Goal: Task Accomplishment & Management: Use online tool/utility

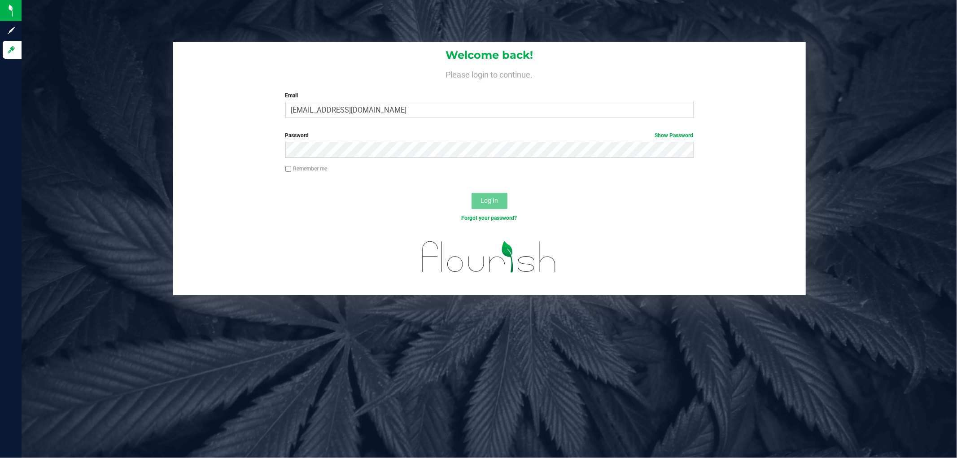
type input "[EMAIL_ADDRESS][DOMAIN_NAME]"
click at [472, 193] on button "Log In" at bounding box center [490, 201] width 36 height 16
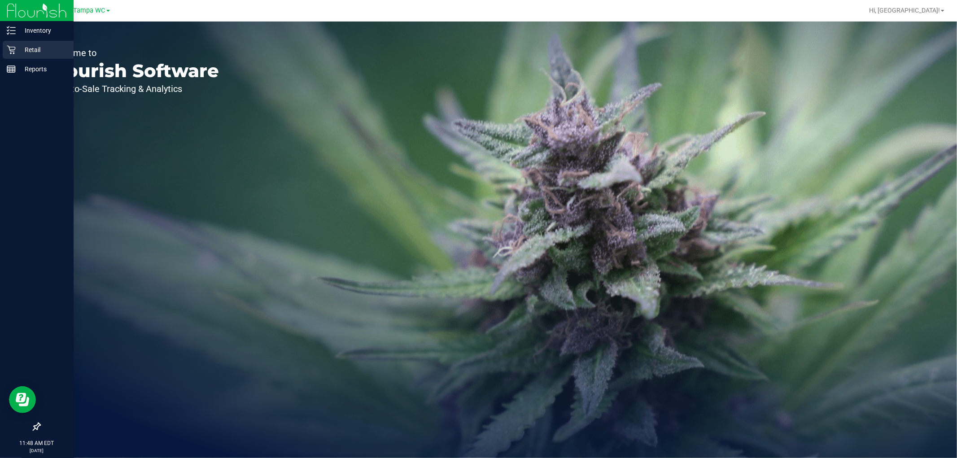
click at [7, 46] on icon at bounding box center [11, 49] width 9 height 9
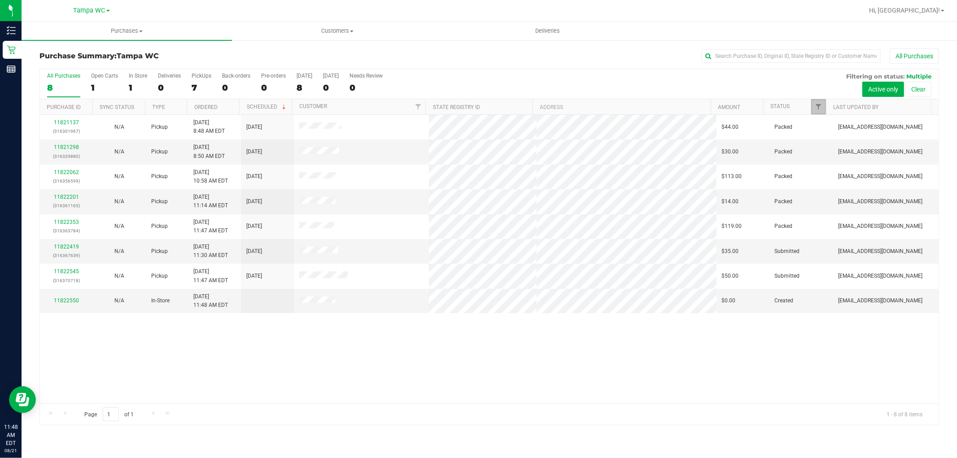
click at [815, 110] on link "Filter" at bounding box center [818, 106] width 15 height 15
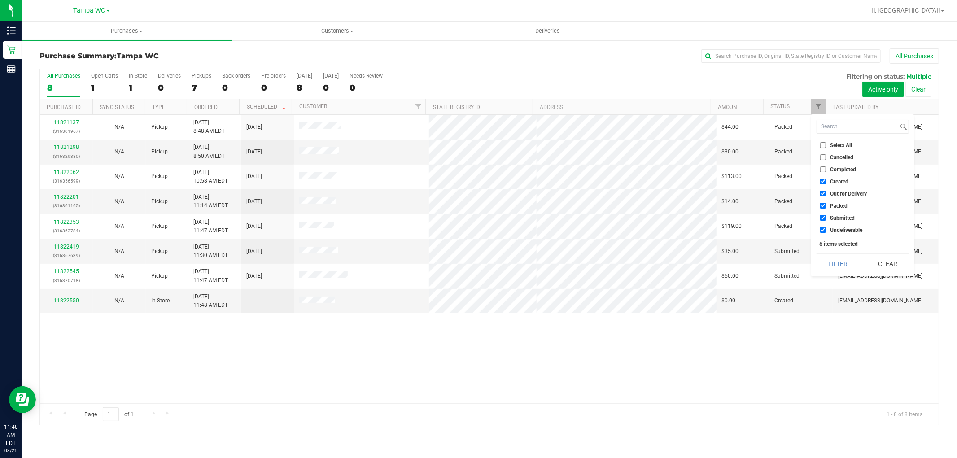
click at [822, 207] on input "Packed" at bounding box center [823, 206] width 6 height 6
checkbox input "false"
click at [833, 256] on button "Filter" at bounding box center [838, 264] width 43 height 20
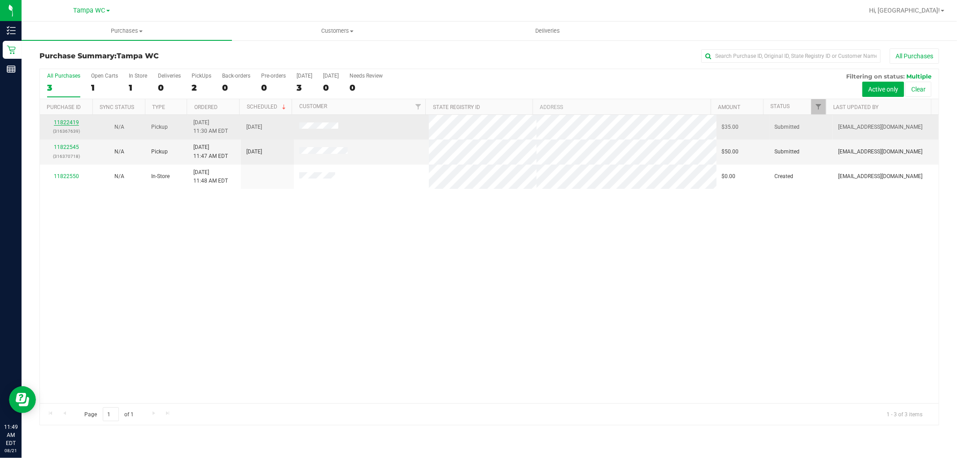
click at [66, 120] on link "11822419" at bounding box center [66, 122] width 25 height 6
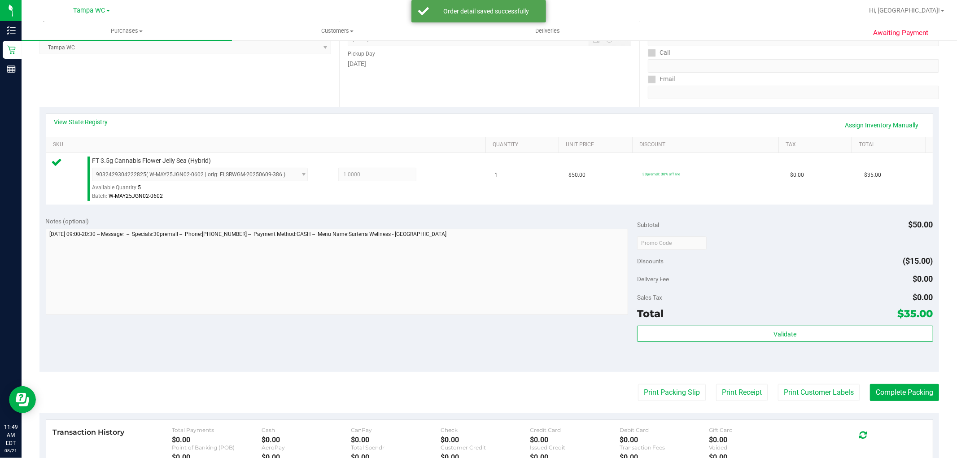
scroll to position [276, 0]
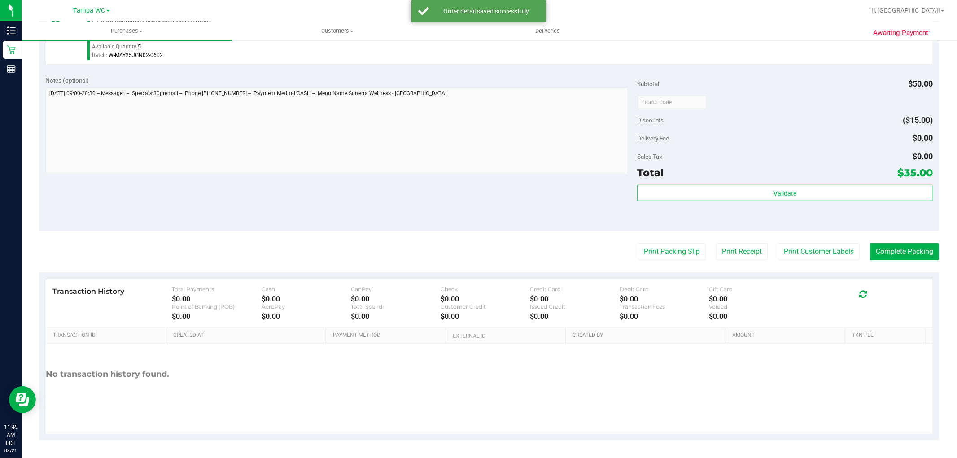
click at [790, 201] on div "Validate" at bounding box center [785, 193] width 296 height 17
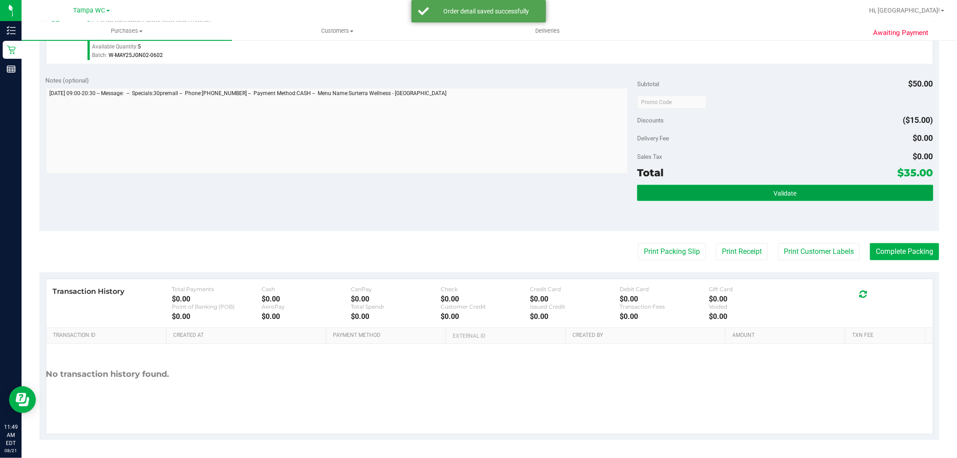
click at [790, 199] on button "Validate" at bounding box center [785, 193] width 296 height 16
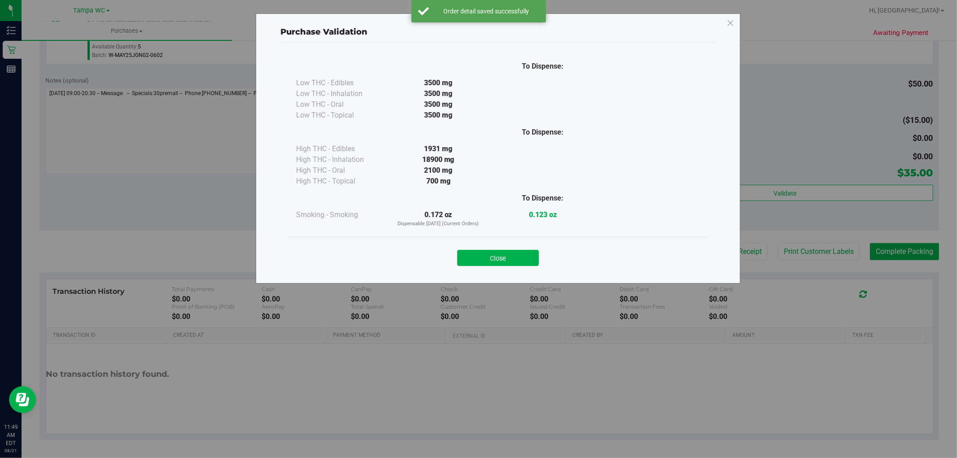
drag, startPoint x: 510, startPoint y: 266, endPoint x: 518, endPoint y: 259, distance: 10.9
click at [515, 262] on button "Close" at bounding box center [498, 258] width 82 height 16
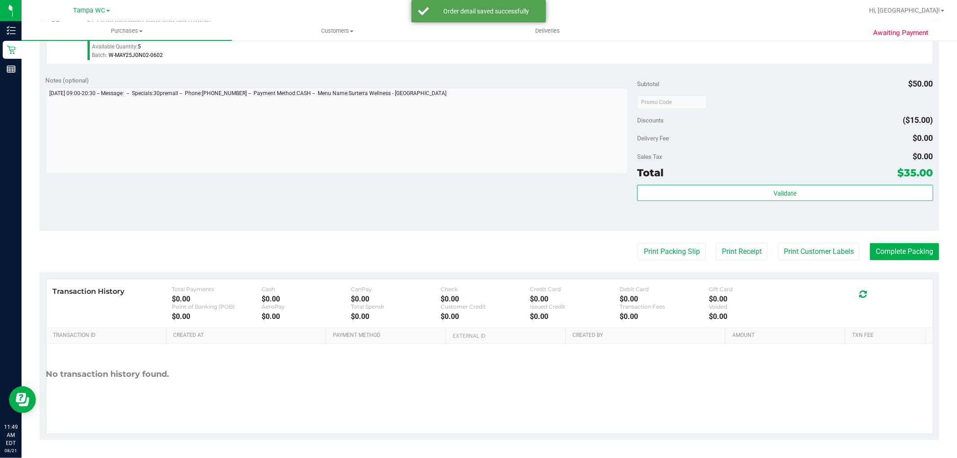
click at [521, 256] on div "Print Packing Slip Print Receipt Print Customer Labels Complete Packing" at bounding box center [489, 251] width 900 height 17
click at [678, 245] on button "Print Packing Slip" at bounding box center [672, 251] width 68 height 17
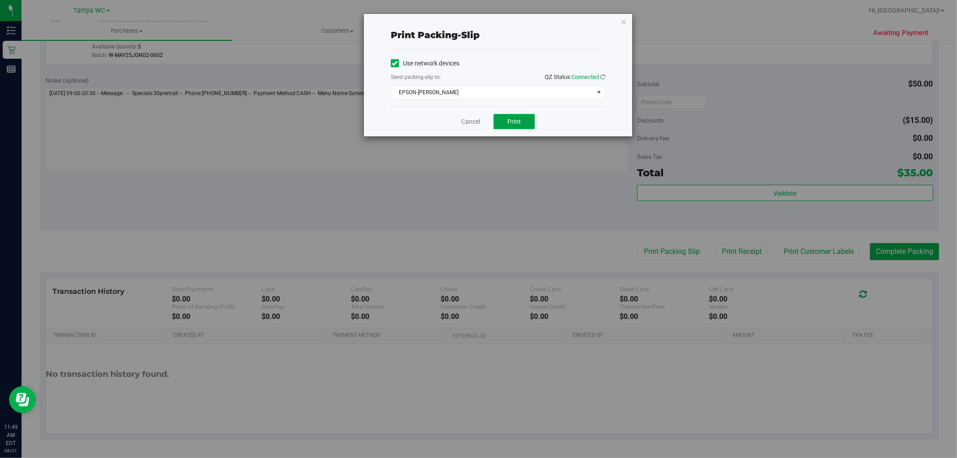
click at [528, 127] on button "Print" at bounding box center [514, 121] width 41 height 15
drag, startPoint x: 465, startPoint y: 122, endPoint x: 628, endPoint y: 23, distance: 190.9
click at [617, 39] on div "Print packing-slip Use network devices Send packing-slip to: QZ Status: Connect…" at bounding box center [498, 75] width 268 height 123
click at [617, 19] on div "Print packing-slip Use network devices Send packing-slip to: QZ Status: Connect…" at bounding box center [498, 75] width 268 height 123
click at [620, 20] on div "Print packing-slip Use network devices Send packing-slip to: QZ Status: Connect…" at bounding box center [498, 75] width 268 height 123
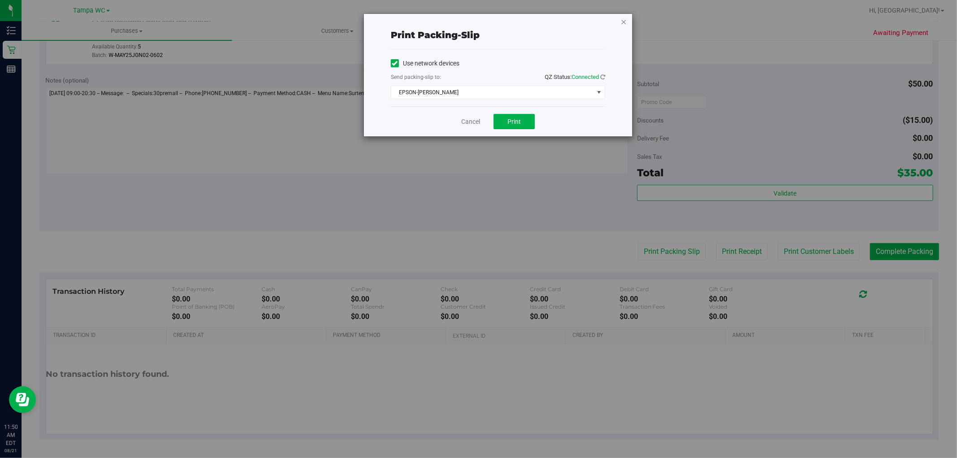
click at [622, 20] on icon "button" at bounding box center [624, 21] width 6 height 11
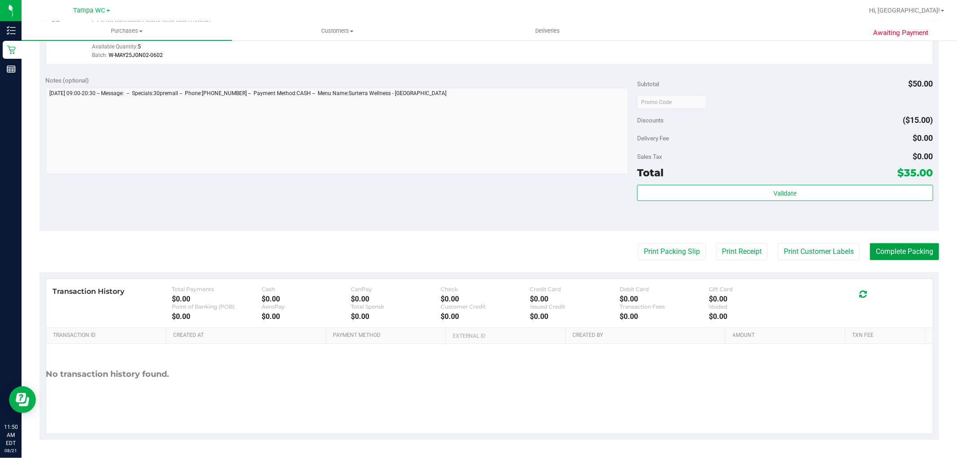
click at [899, 252] on button "Complete Packing" at bounding box center [904, 251] width 69 height 17
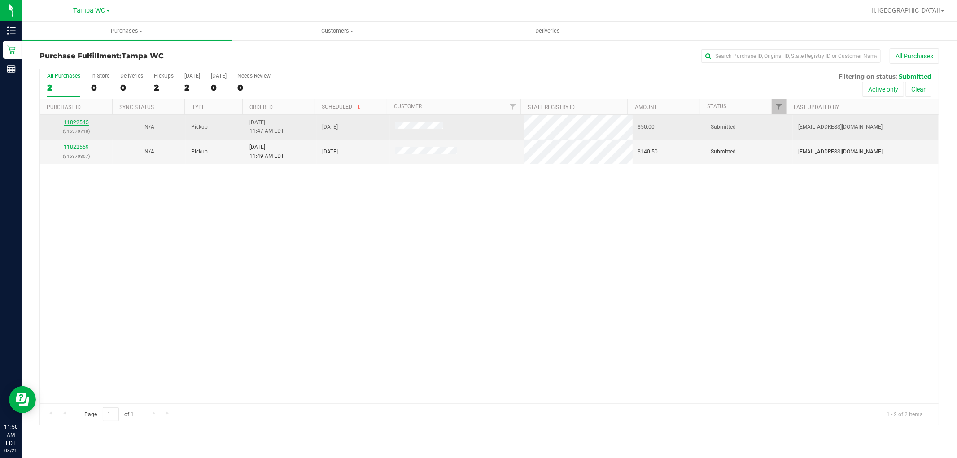
click at [77, 122] on link "11822545" at bounding box center [76, 122] width 25 height 6
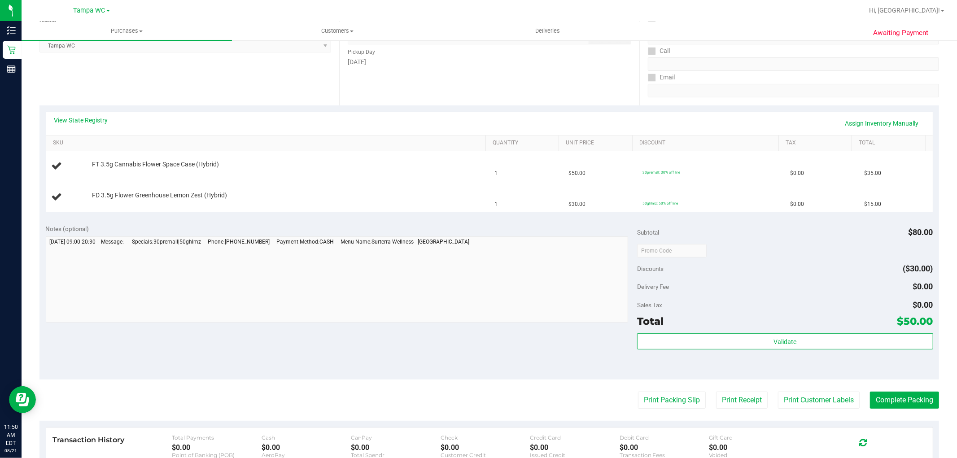
scroll to position [149, 0]
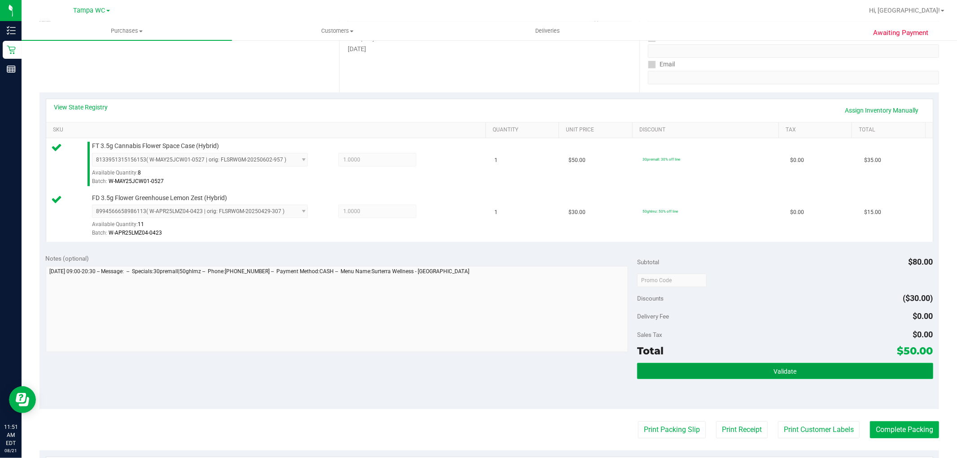
click at [793, 370] on button "Validate" at bounding box center [785, 371] width 296 height 16
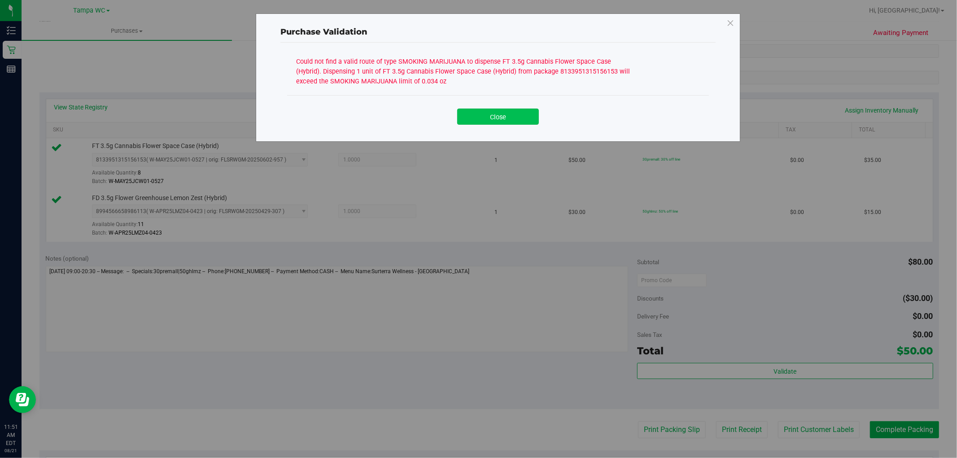
click at [515, 115] on button "Close" at bounding box center [498, 117] width 82 height 16
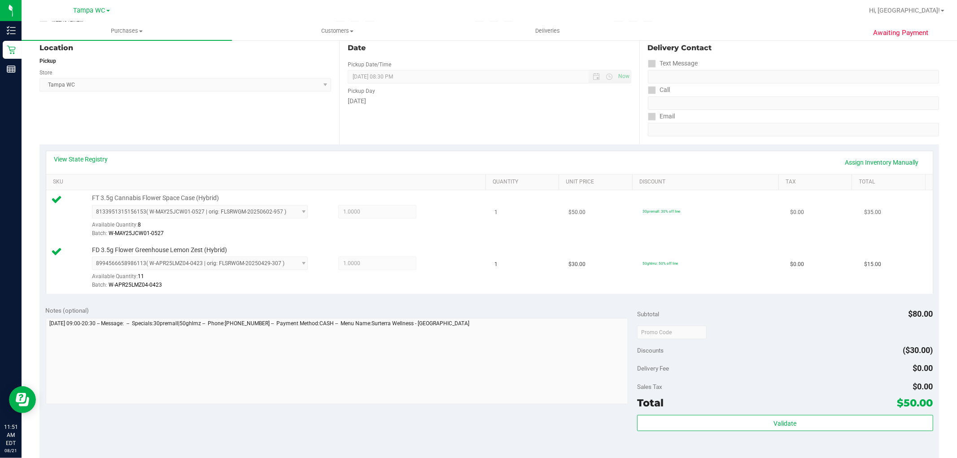
scroll to position [0, 0]
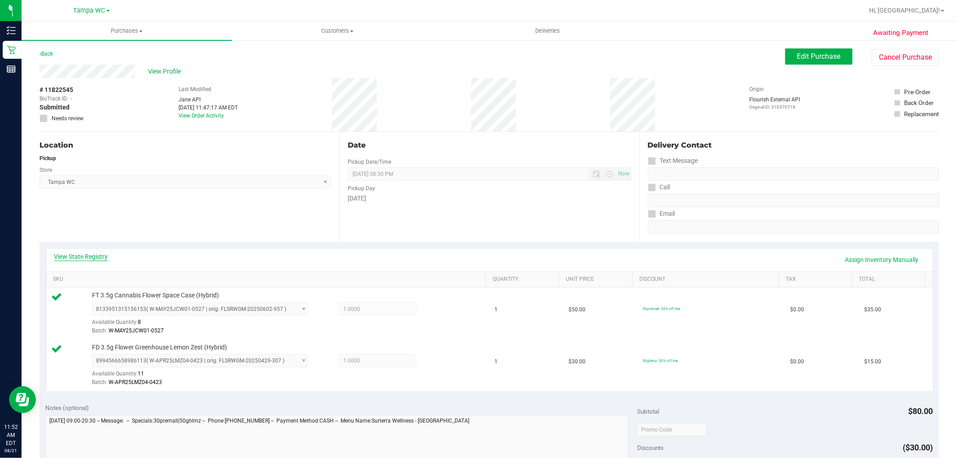
click at [86, 256] on link "View State Registry" at bounding box center [81, 256] width 54 height 9
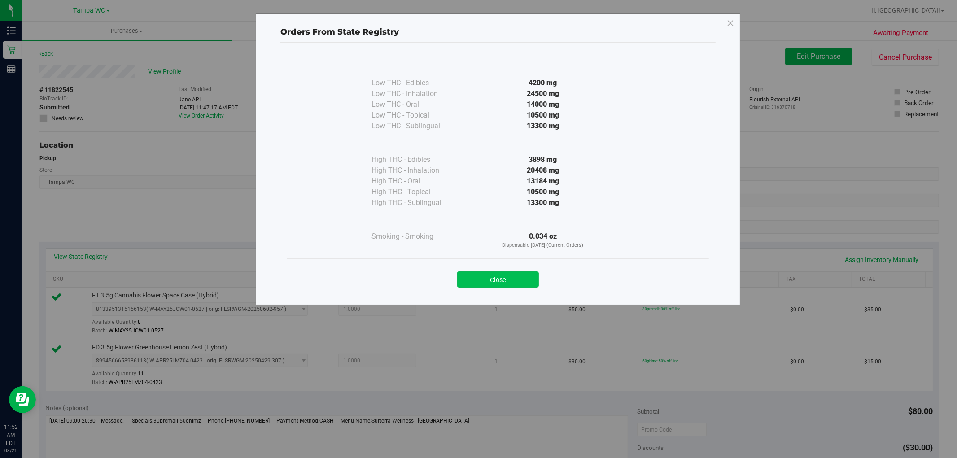
click at [530, 277] on button "Close" at bounding box center [498, 279] width 82 height 16
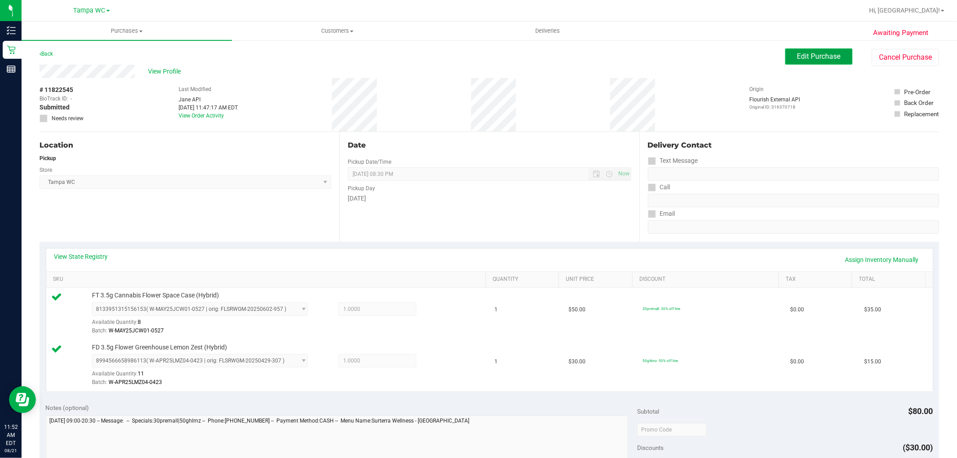
click at [797, 54] on span "Edit Purchase" at bounding box center [819, 56] width 44 height 9
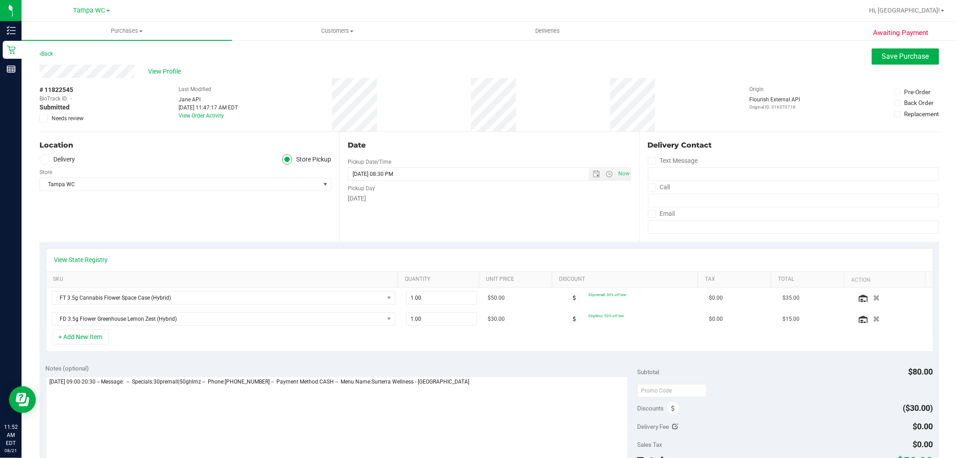
click at [46, 118] on icon at bounding box center [44, 118] width 6 height 0
click at [0, 0] on input "Needs review" at bounding box center [0, 0] width 0 height 0
click at [57, 87] on span "# 11822545" at bounding box center [56, 89] width 34 height 9
copy span "11822545"
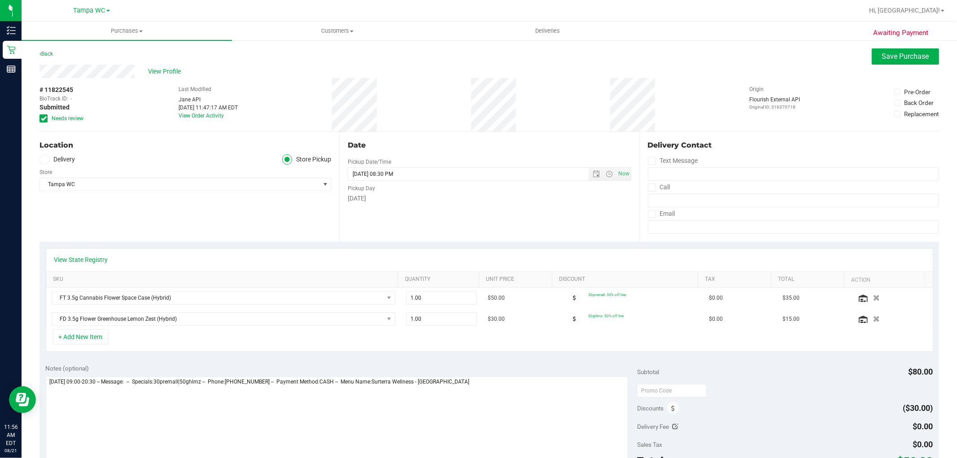
click at [190, 210] on div "Location Delivery Store Pickup Store [GEOGRAPHIC_DATA] WC Select Store [PERSON_…" at bounding box center [189, 187] width 300 height 110
click at [882, 52] on span "Save Purchase" at bounding box center [905, 56] width 47 height 9
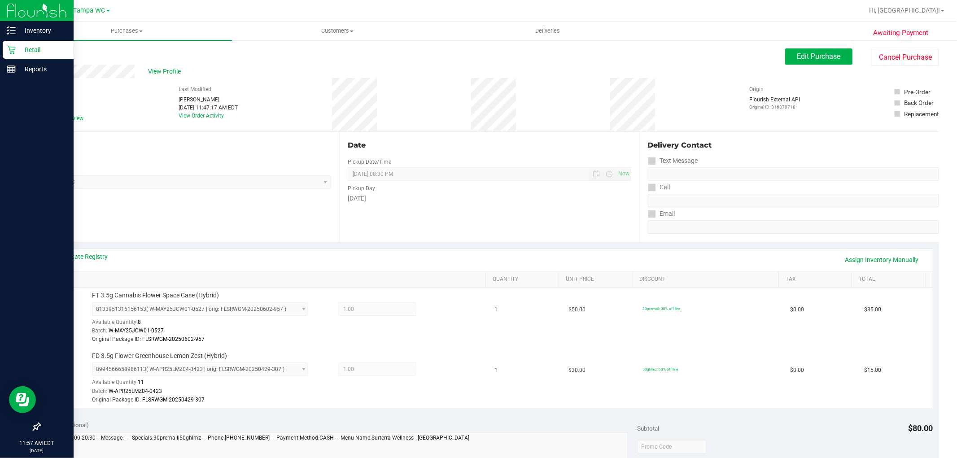
click at [38, 45] on p "Retail" at bounding box center [43, 49] width 54 height 11
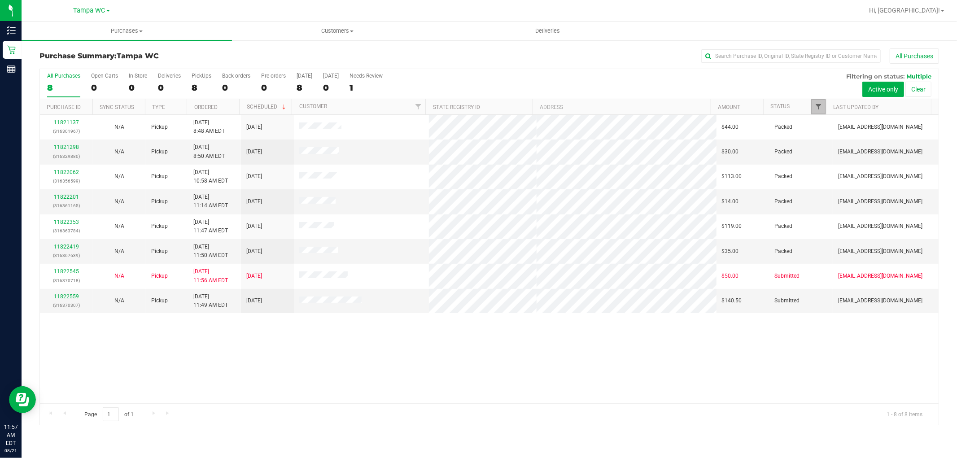
click at [816, 108] on span "Filter" at bounding box center [818, 106] width 7 height 7
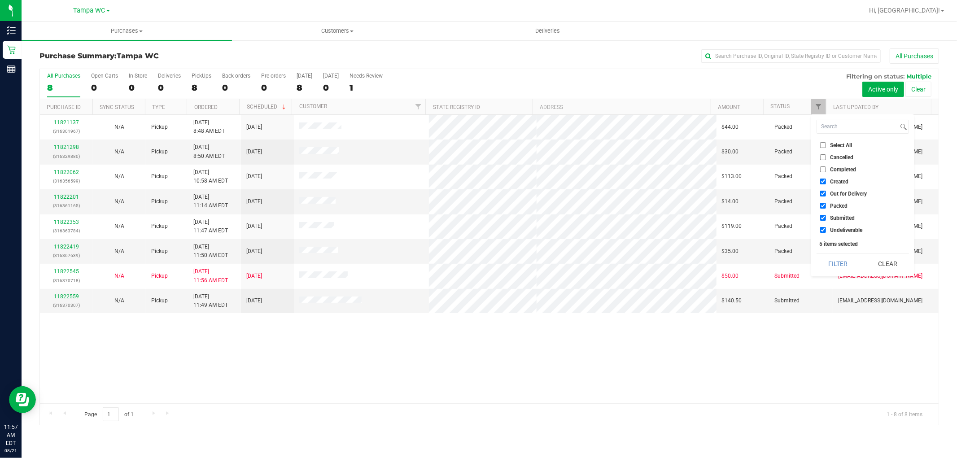
click at [824, 204] on input "Packed" at bounding box center [823, 206] width 6 height 6
checkbox input "false"
click at [841, 259] on button "Filter" at bounding box center [838, 264] width 43 height 20
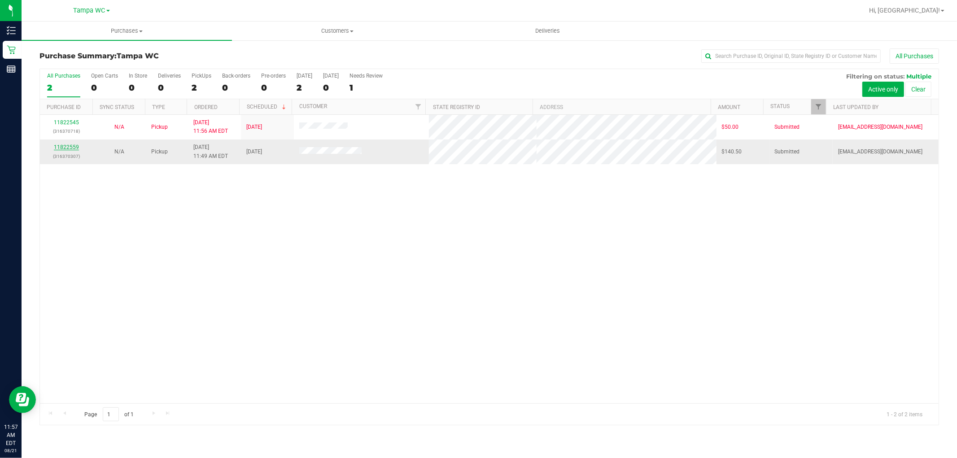
click at [69, 148] on link "11822559" at bounding box center [66, 147] width 25 height 6
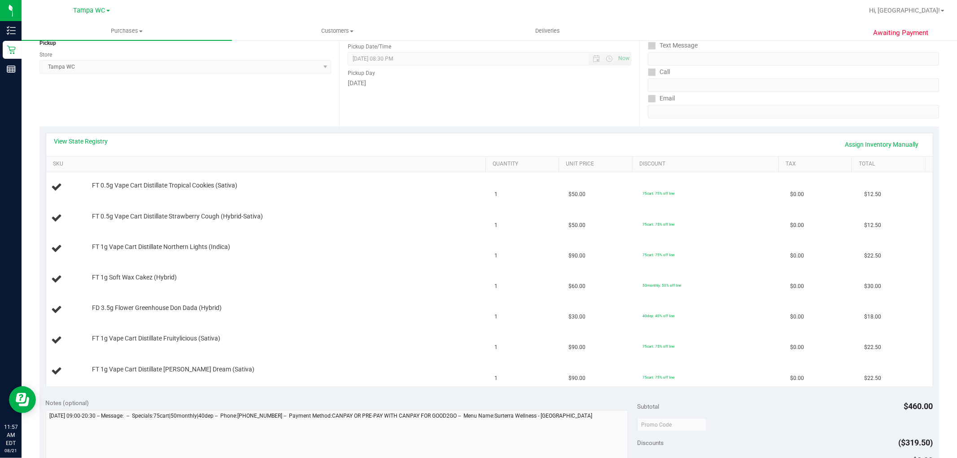
scroll to position [149, 0]
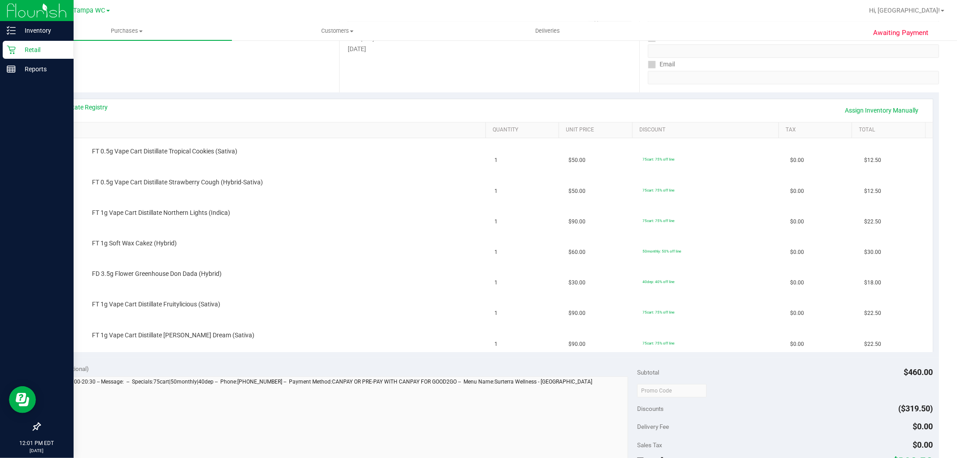
click at [17, 51] on p "Retail" at bounding box center [43, 49] width 54 height 11
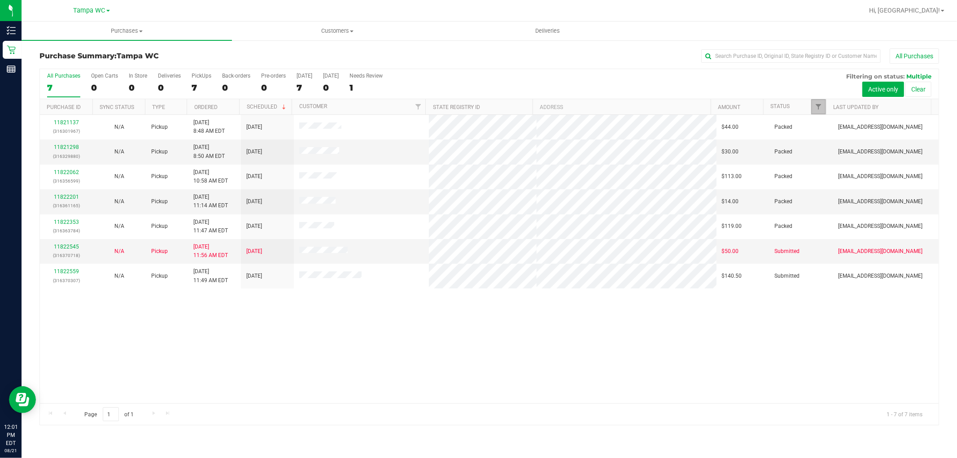
click at [814, 101] on link "Filter" at bounding box center [818, 106] width 15 height 15
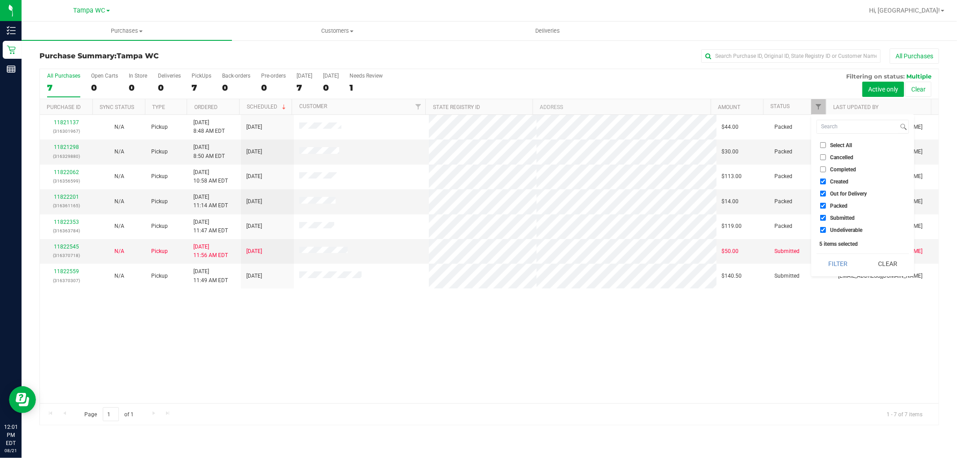
click at [822, 207] on input "Packed" at bounding box center [823, 206] width 6 height 6
checkbox input "false"
click at [849, 265] on button "Filter" at bounding box center [838, 264] width 43 height 20
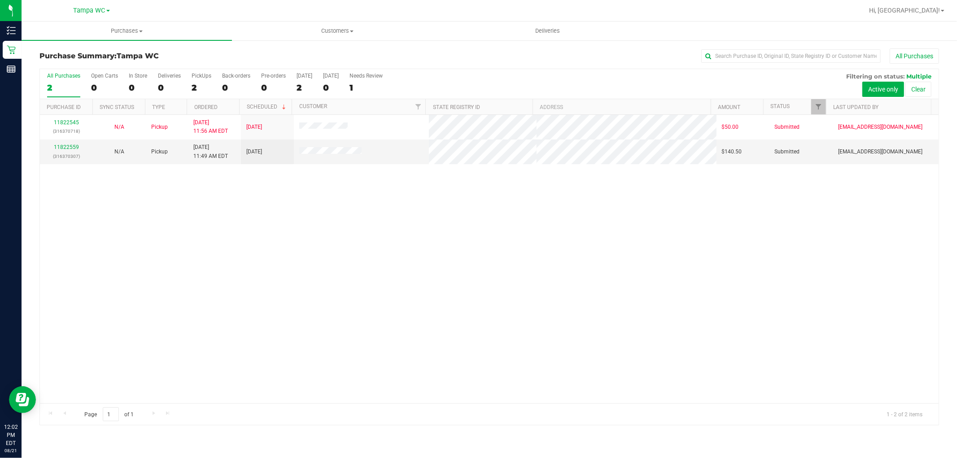
drag, startPoint x: 680, startPoint y: 212, endPoint x: 456, endPoint y: 357, distance: 266.4
click at [456, 357] on div "11822545 (316370718) N/A Pickup [DATE] 11:56 AM EDT 8/21/2025 $50.00 Submitted …" at bounding box center [489, 259] width 899 height 289
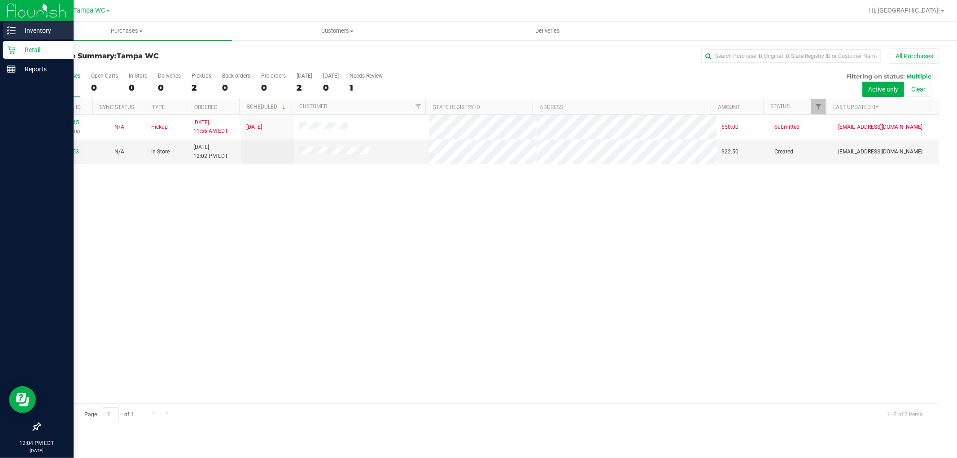
click at [16, 33] on p "Inventory" at bounding box center [43, 30] width 54 height 11
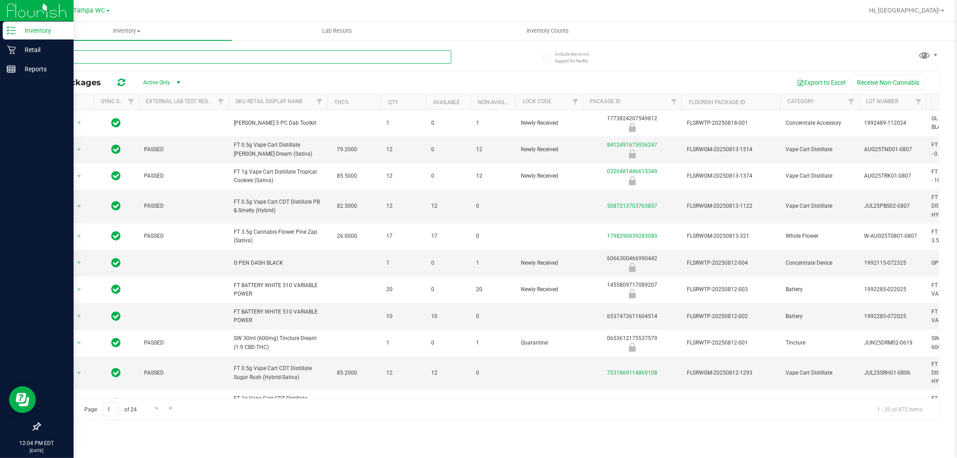
click at [231, 57] on input "text" at bounding box center [245, 56] width 412 height 13
type input "lso"
